Goal: Transaction & Acquisition: Purchase product/service

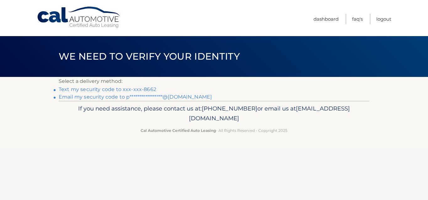
click at [139, 97] on link "**********" at bounding box center [135, 97] width 153 height 6
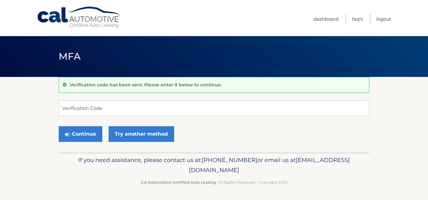
click at [175, 99] on div "Verification code has been sent. Please enter it below to continue. Verificatio…" at bounding box center [214, 115] width 310 height 76
click at [177, 108] on input "Verification Code" at bounding box center [214, 108] width 310 height 16
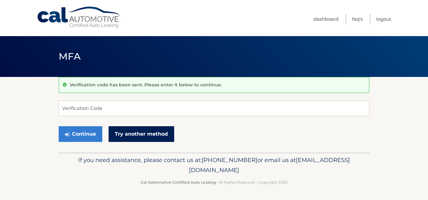
click at [134, 134] on link "Try another method" at bounding box center [141, 134] width 66 height 16
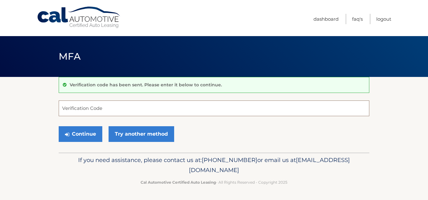
click at [120, 102] on input "Verification Code" at bounding box center [214, 108] width 310 height 16
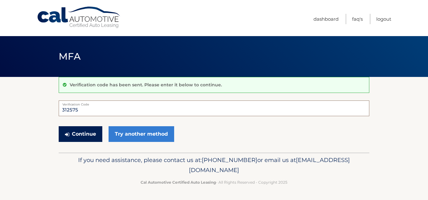
type input "312575"
click at [88, 137] on button "Continue" at bounding box center [81, 134] width 44 height 16
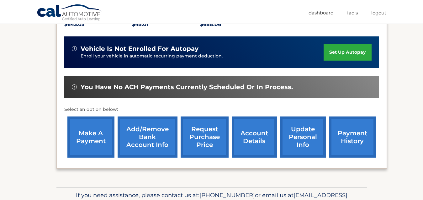
scroll to position [157, 0]
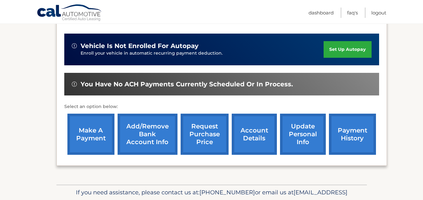
click at [97, 136] on link "make a payment" at bounding box center [90, 133] width 47 height 41
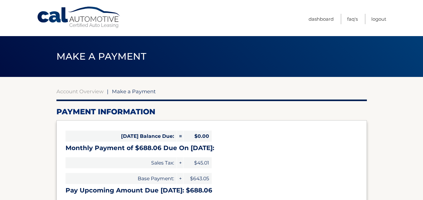
select select "NGVjNDY4NjQtMmM0Yy00ZDVjLWJmZDQtMzZlM2YzZDgyMzcy"
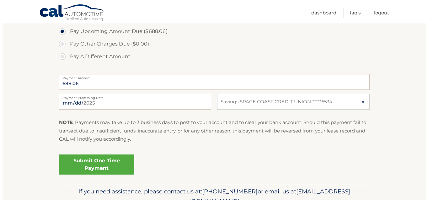
scroll to position [248, 0]
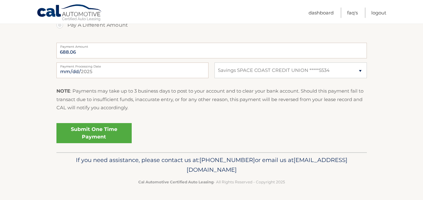
click at [101, 132] on link "Submit One Time Payment" at bounding box center [93, 133] width 75 height 20
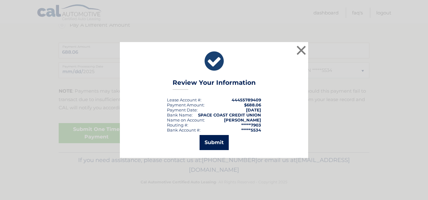
click at [210, 141] on button "Submit" at bounding box center [213, 142] width 29 height 15
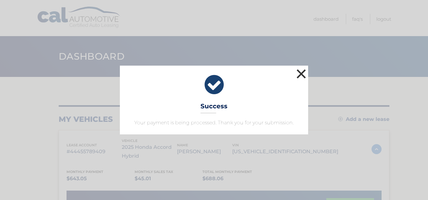
click at [304, 72] on button "×" at bounding box center [301, 73] width 13 height 13
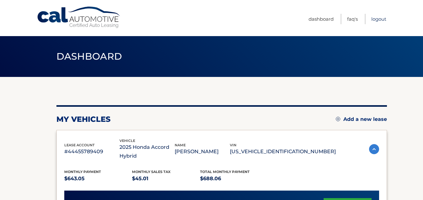
click at [380, 19] on link "Logout" at bounding box center [378, 19] width 15 height 10
